Goal: Task Accomplishment & Management: Complete application form

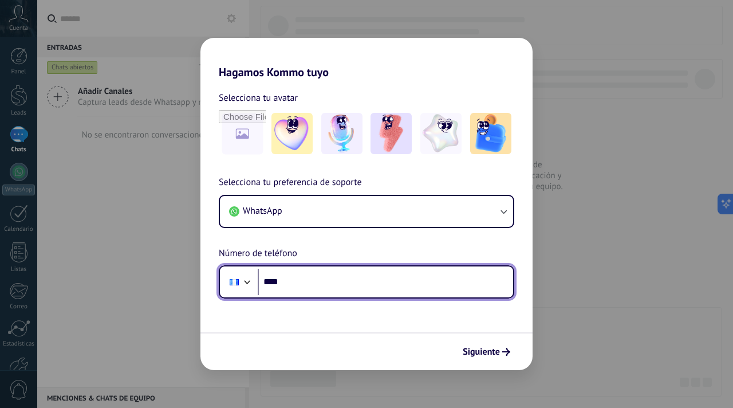
click at [373, 275] on input "****" at bounding box center [385, 282] width 255 height 26
type input "**********"
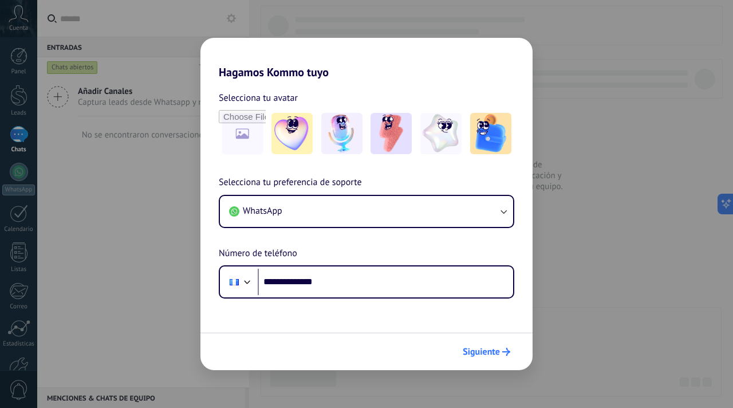
click at [474, 356] on span "Siguiente" at bounding box center [481, 352] width 37 height 8
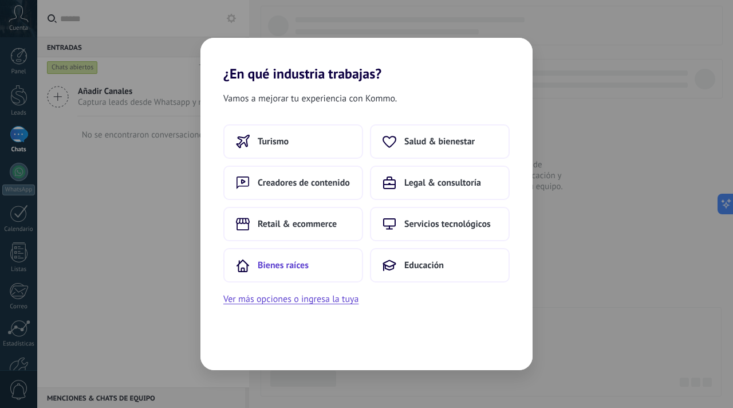
click at [280, 264] on span "Bienes raíces" at bounding box center [283, 264] width 51 height 11
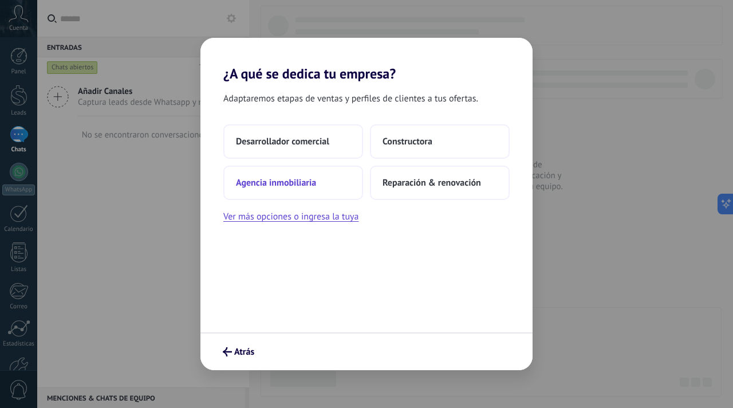
click at [294, 180] on span "Agencia inmobiliaria" at bounding box center [276, 182] width 80 height 11
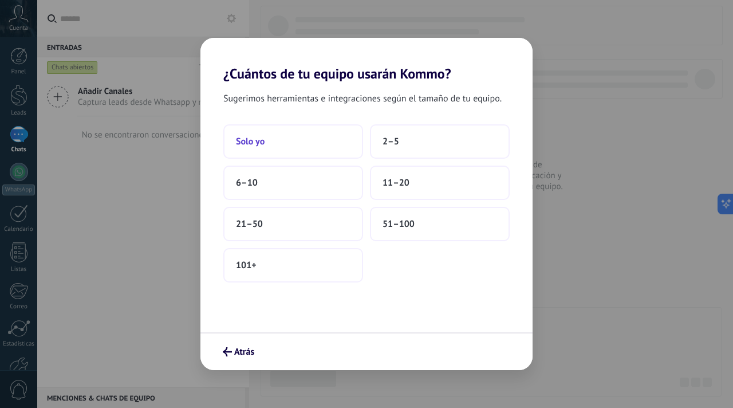
click at [292, 144] on button "Solo yo" at bounding box center [293, 141] width 140 height 34
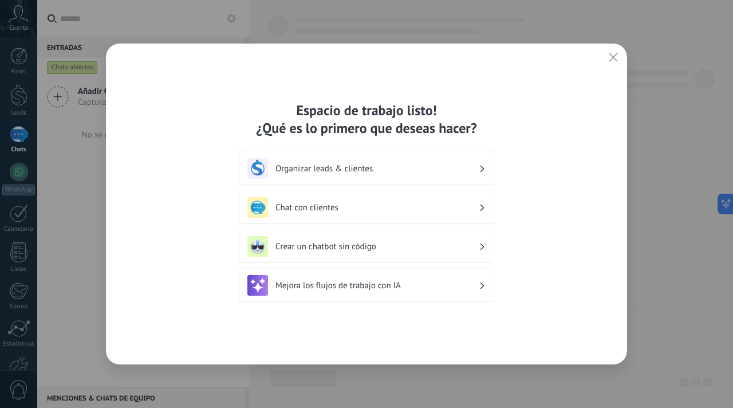
click at [612, 57] on use "button" at bounding box center [613, 57] width 9 height 9
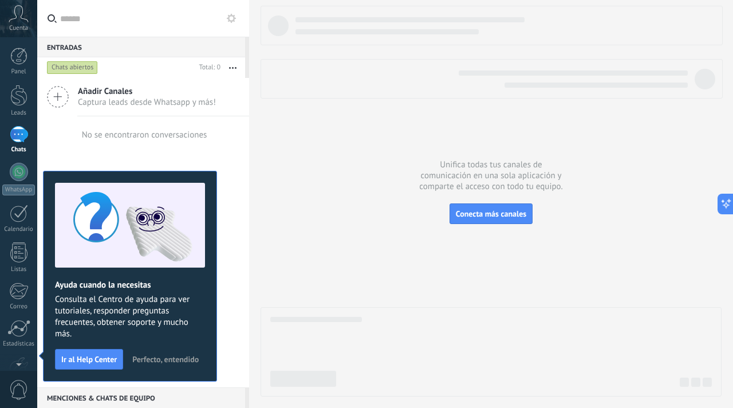
click at [16, 17] on use at bounding box center [18, 13] width 19 height 17
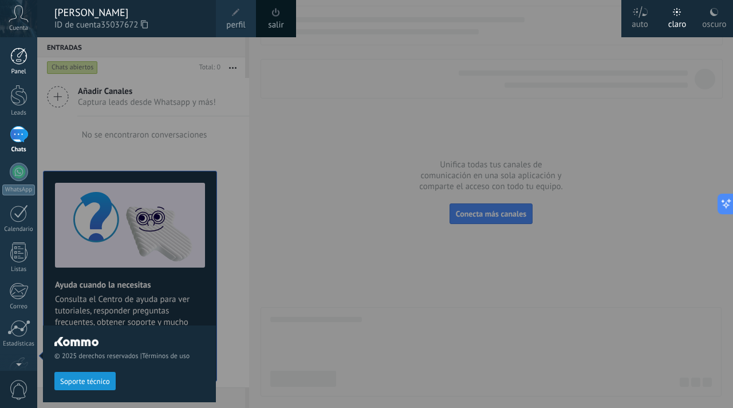
click at [18, 58] on div at bounding box center [18, 56] width 17 height 17
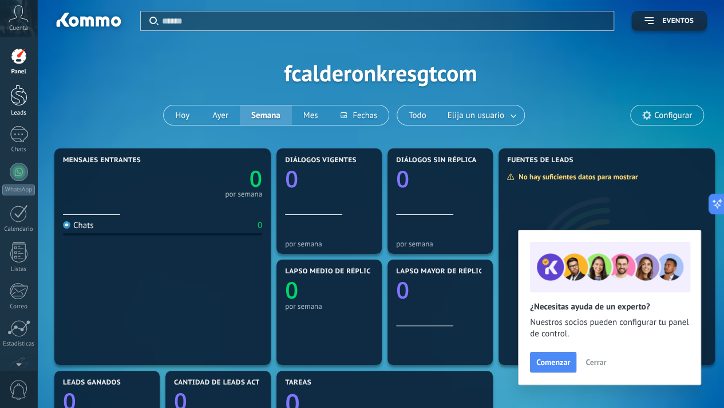
click at [20, 100] on div at bounding box center [18, 95] width 17 height 21
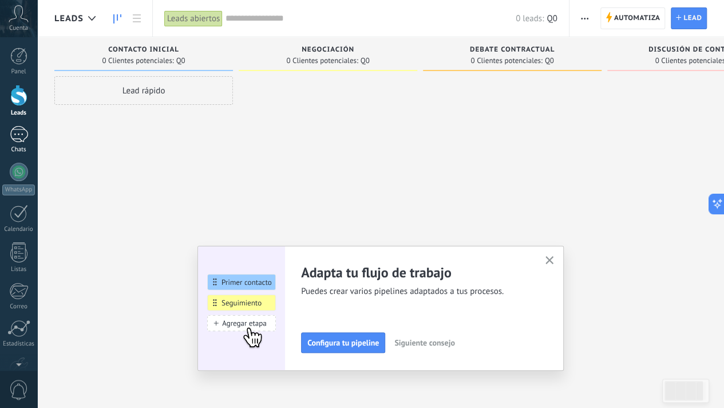
click at [25, 135] on div at bounding box center [19, 134] width 18 height 17
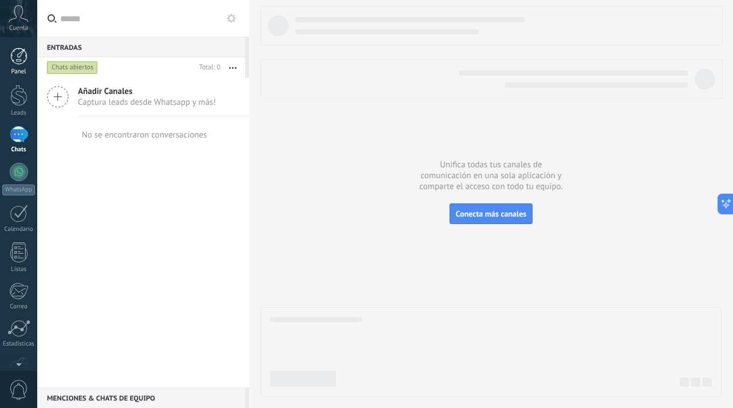
click at [13, 62] on div at bounding box center [18, 56] width 17 height 17
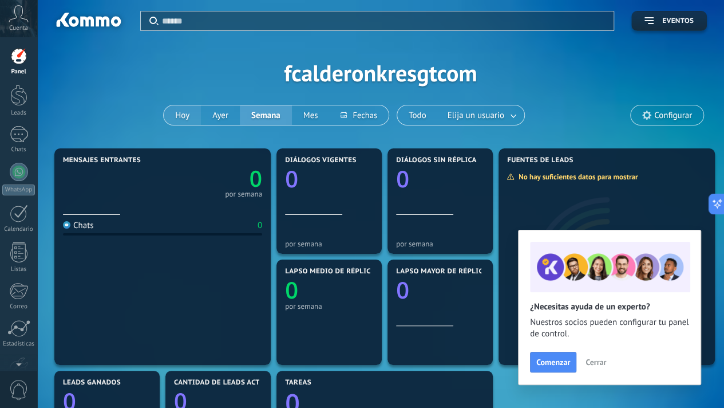
click at [190, 114] on button "Hoy" at bounding box center [182, 114] width 37 height 19
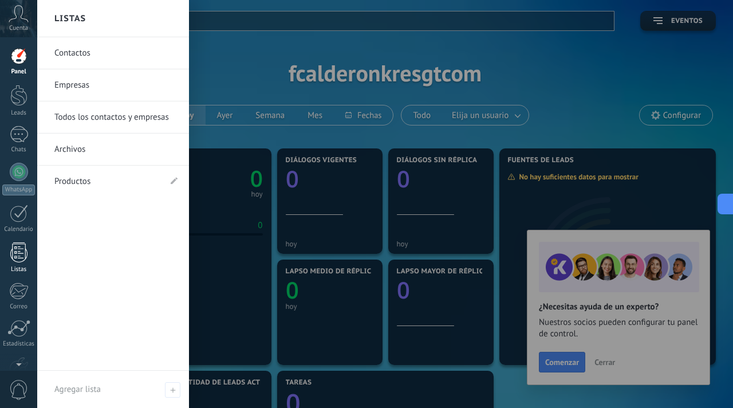
click at [18, 253] on div at bounding box center [18, 252] width 17 height 20
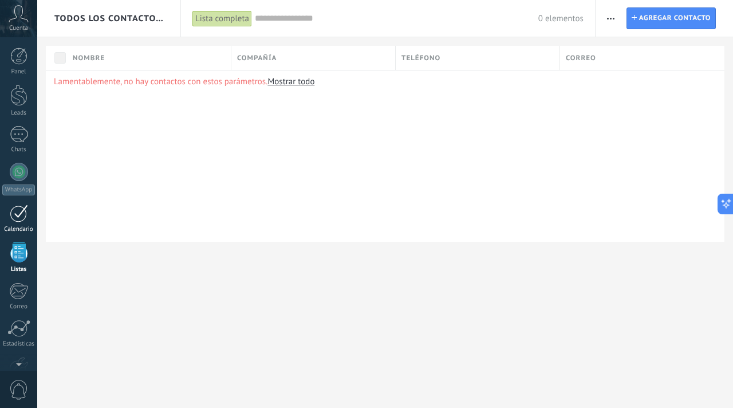
click at [13, 214] on div at bounding box center [19, 213] width 18 height 18
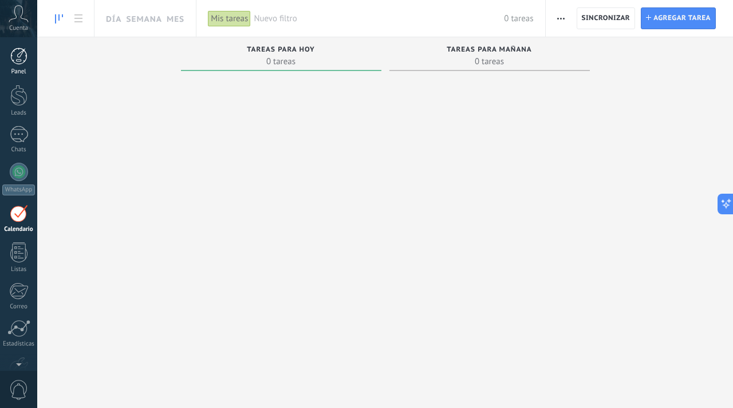
click at [20, 57] on div at bounding box center [18, 56] width 17 height 17
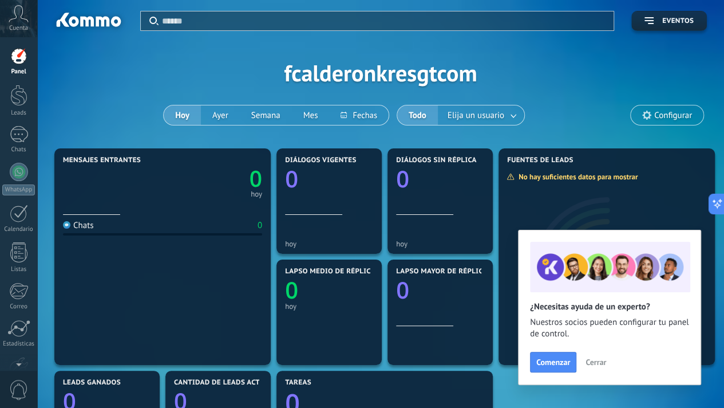
click at [25, 66] on link "Panel" at bounding box center [18, 62] width 37 height 28
click at [662, 22] on span "Eventos" at bounding box center [669, 21] width 49 height 8
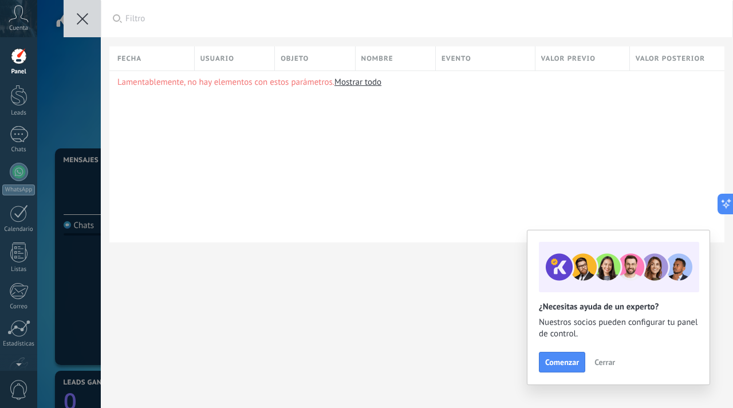
click at [61, 115] on div "Aplicar Filtro Todos los eventos Mis eventos Eventos [PERSON_NAME] Eventos [PER…" at bounding box center [385, 204] width 696 height 408
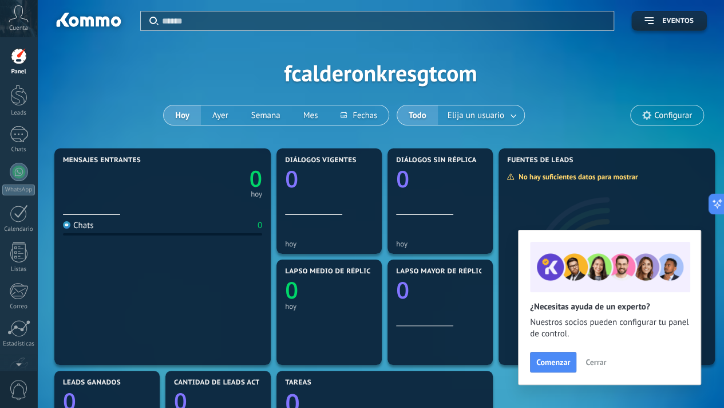
drag, startPoint x: 731, startPoint y: 139, endPoint x: 546, endPoint y: 84, distance: 192.6
click at [546, 84] on div "Aplicar Eventos fcalderonkresgtcom [PERSON_NAME] Semana Mes Todo Elija un usuar…" at bounding box center [380, 72] width 653 height 145
click at [20, 103] on div at bounding box center [18, 95] width 17 height 21
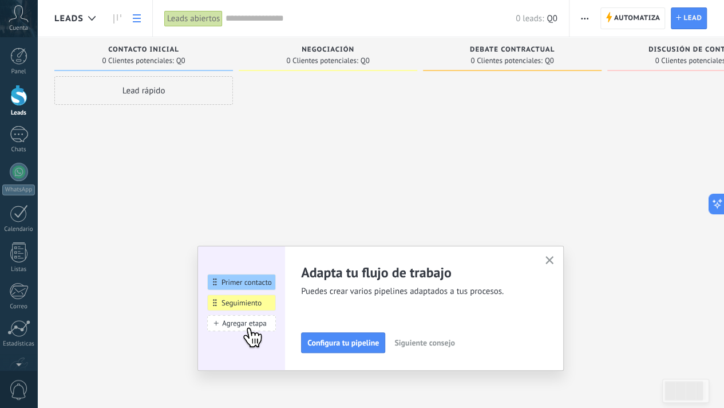
click at [135, 17] on icon at bounding box center [137, 18] width 8 height 8
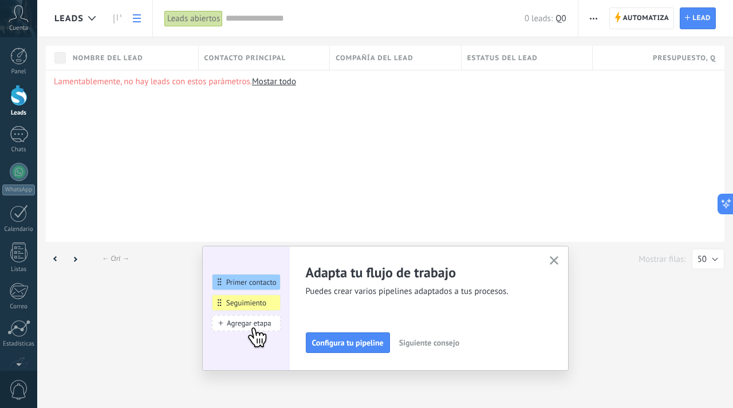
click at [556, 261] on icon "button" at bounding box center [554, 260] width 9 height 9
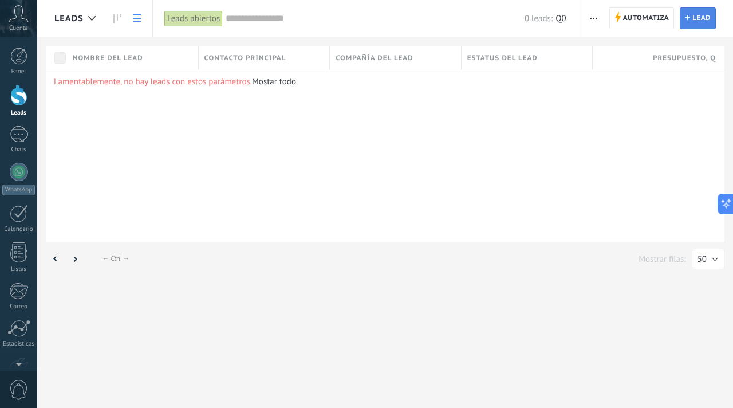
click at [695, 22] on span "Lead" at bounding box center [701, 18] width 18 height 21
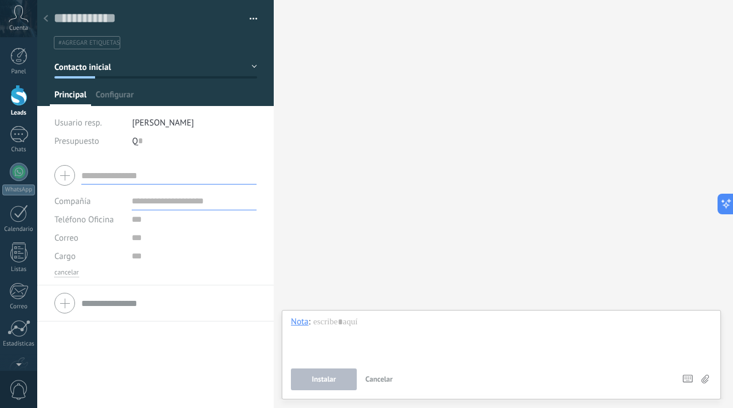
click at [40, 18] on div at bounding box center [46, 19] width 16 height 22
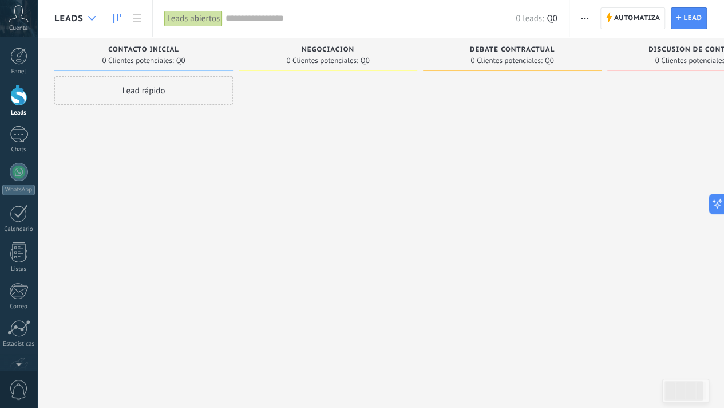
click at [93, 19] on use at bounding box center [91, 18] width 7 height 5
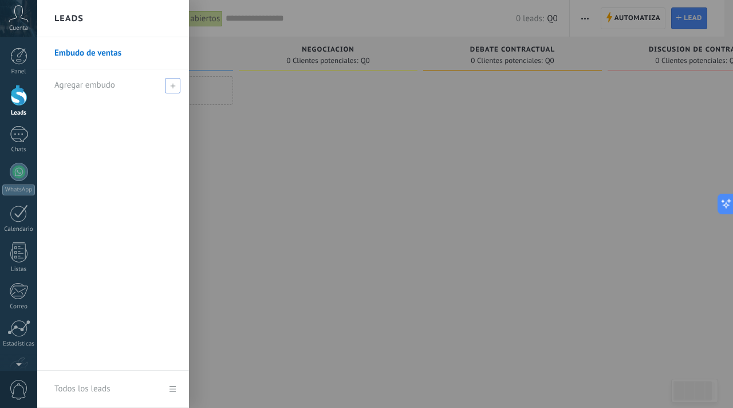
click at [179, 85] on span at bounding box center [172, 85] width 15 height 15
click at [251, 124] on div at bounding box center [403, 204] width 733 height 408
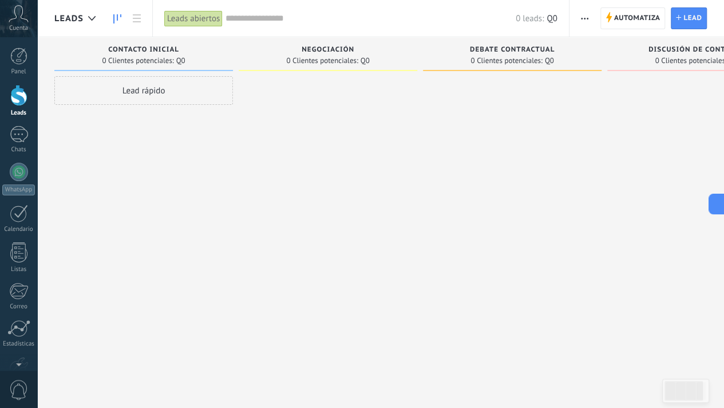
click at [585, 10] on span "button" at bounding box center [584, 18] width 7 height 22
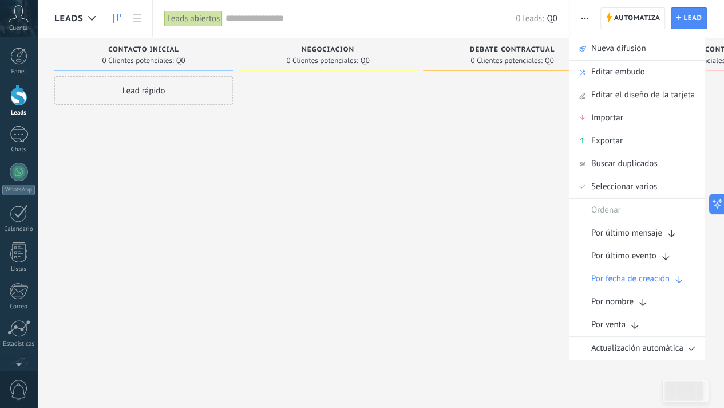
click at [155, 82] on div "Lead rápido" at bounding box center [143, 90] width 179 height 29
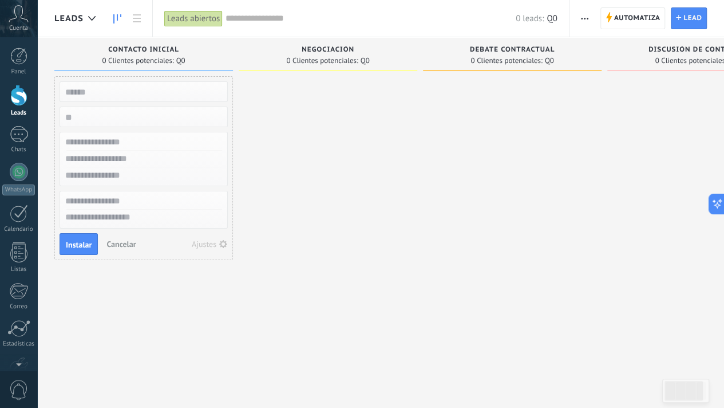
click at [119, 21] on icon at bounding box center [117, 18] width 8 height 9
click at [133, 19] on icon at bounding box center [137, 18] width 8 height 8
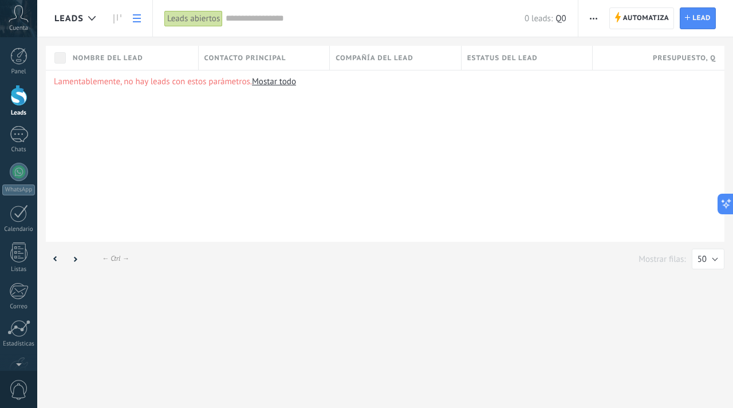
click at [598, 17] on button "button" at bounding box center [593, 18] width 17 height 22
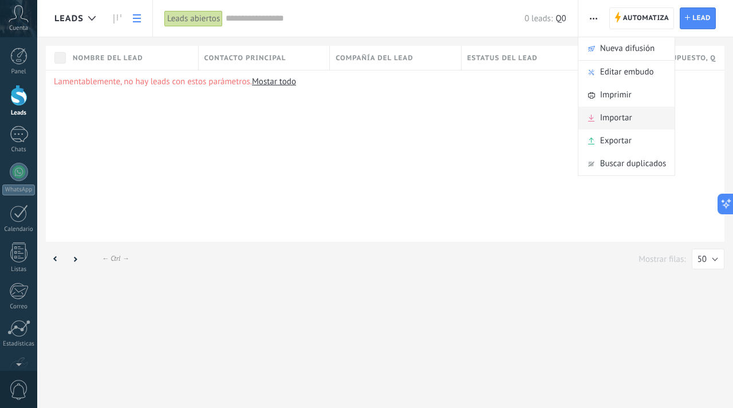
click at [640, 109] on div "Importar" at bounding box center [626, 118] width 97 height 23
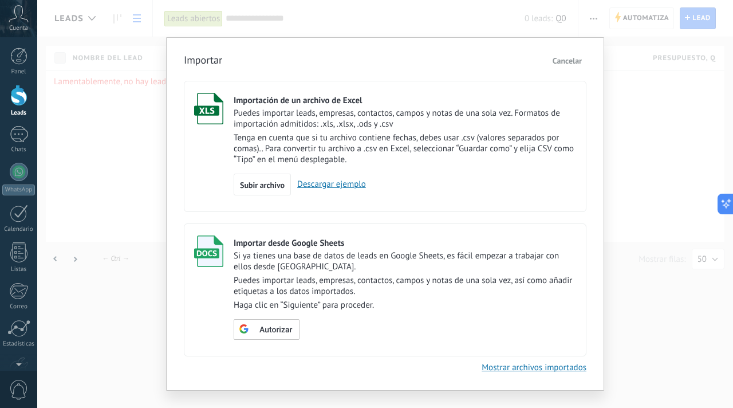
click at [647, 270] on div "Importar Cancelar Importación de un archivo de Excel Puedes importar leads, emp…" at bounding box center [385, 204] width 696 height 408
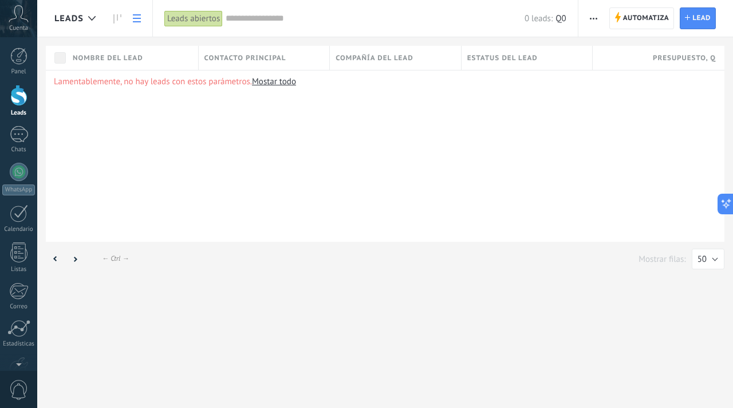
click at [594, 18] on use "button" at bounding box center [593, 19] width 7 height 2
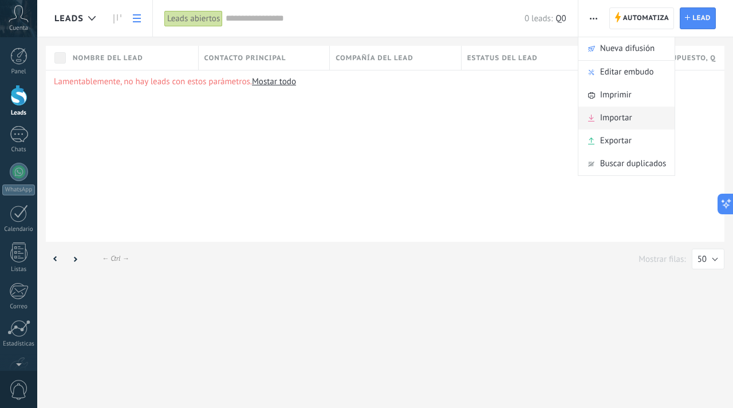
click at [618, 111] on span "Importar" at bounding box center [616, 118] width 32 height 23
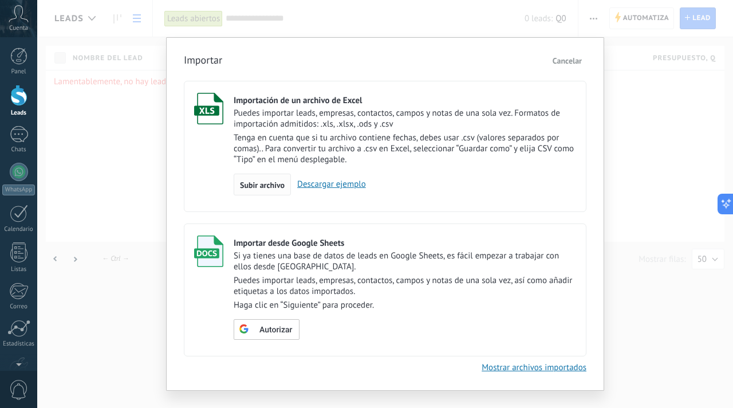
click at [249, 188] on span "Subir archivo" at bounding box center [262, 185] width 45 height 8
click at [0, 0] on input "Importación de un archivo de Excel Puedes importar leads, empresas, contactos, …" at bounding box center [0, 0] width 0 height 0
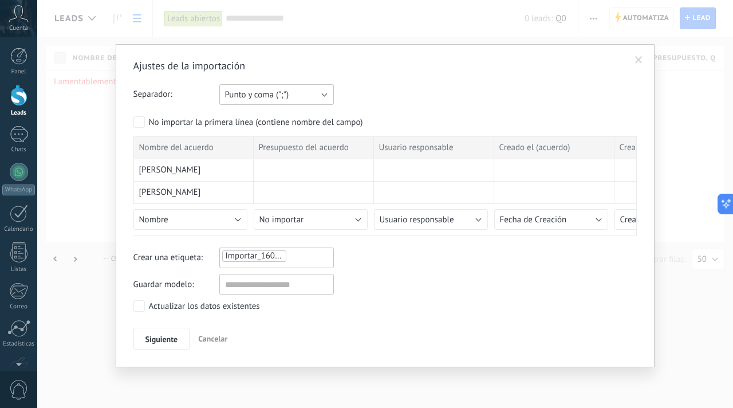
click at [326, 96] on button "Punto y coma (";")" at bounding box center [276, 94] width 115 height 21
click at [316, 140] on li "Tabulación (" ")" at bounding box center [272, 133] width 121 height 19
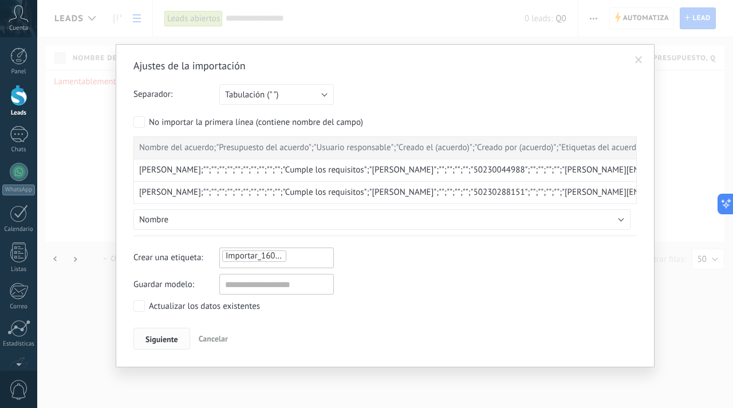
click at [180, 338] on button "Siguiente" at bounding box center [161, 339] width 57 height 22
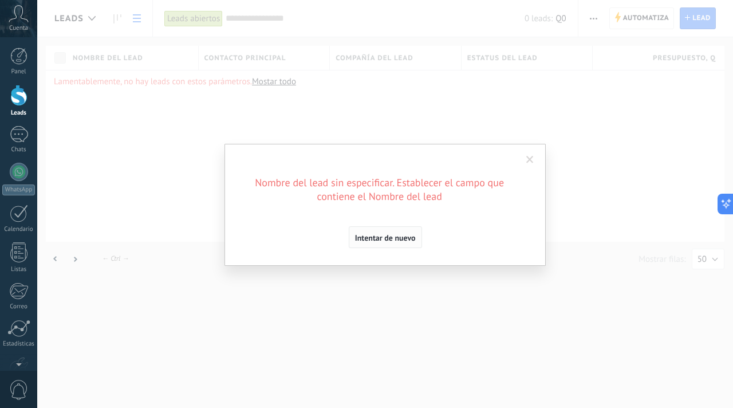
click at [404, 241] on span "Intentar de nuevo" at bounding box center [385, 238] width 61 height 8
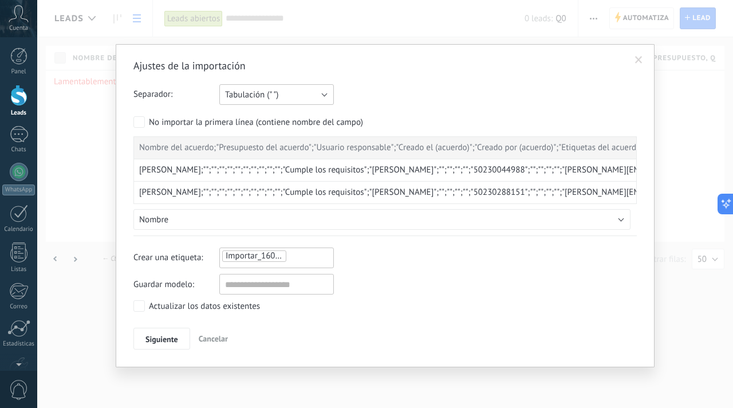
click at [299, 101] on button "Tabulación (" ")" at bounding box center [276, 94] width 115 height 21
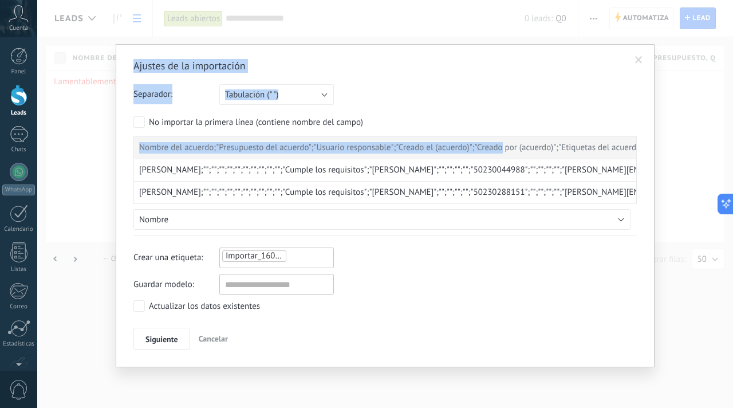
drag, startPoint x: 318, startPoint y: 394, endPoint x: 517, endPoint y: 136, distance: 325.8
click at [517, 136] on div "Ajustes de la importación Separador: Punto y coma (";") Coma (",") Tabulación (…" at bounding box center [385, 204] width 696 height 408
